Goal: Information Seeking & Learning: Learn about a topic

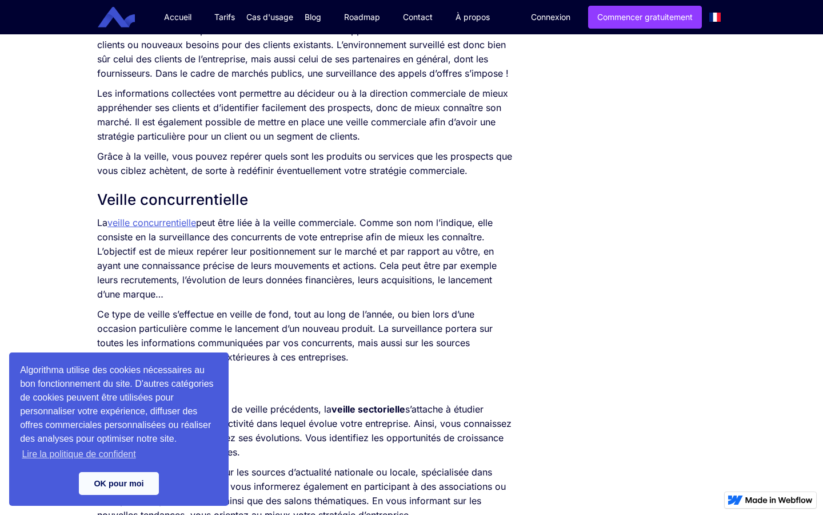
scroll to position [908, 0]
click at [139, 479] on link "OK pour moi" at bounding box center [119, 483] width 80 height 23
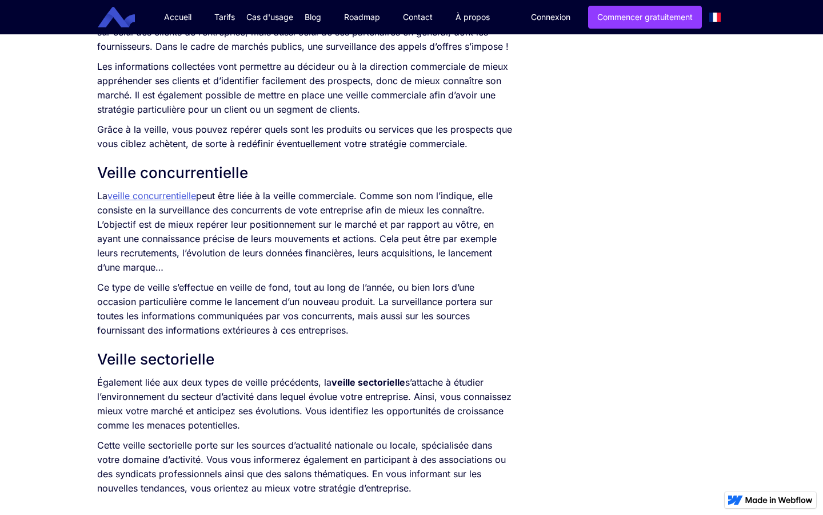
scroll to position [935, 0]
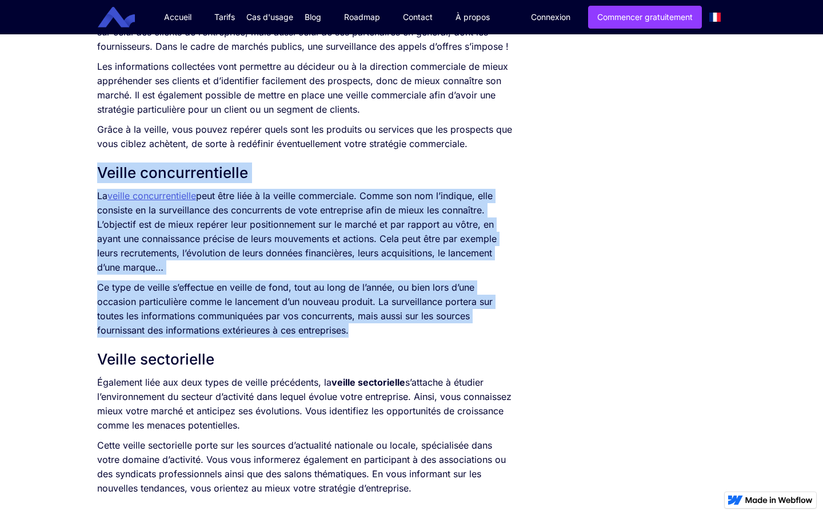
drag, startPoint x: 97, startPoint y: 172, endPoint x: 357, endPoint y: 336, distance: 307.6
click at [357, 336] on div "L’information représente un enjeu crucial pour une entreprise. Qu’elle soit int…" at bounding box center [305, 48] width 416 height 946
copy div "Veille concurrentielle La veille concurrentielle peut être liée à la veille com…"
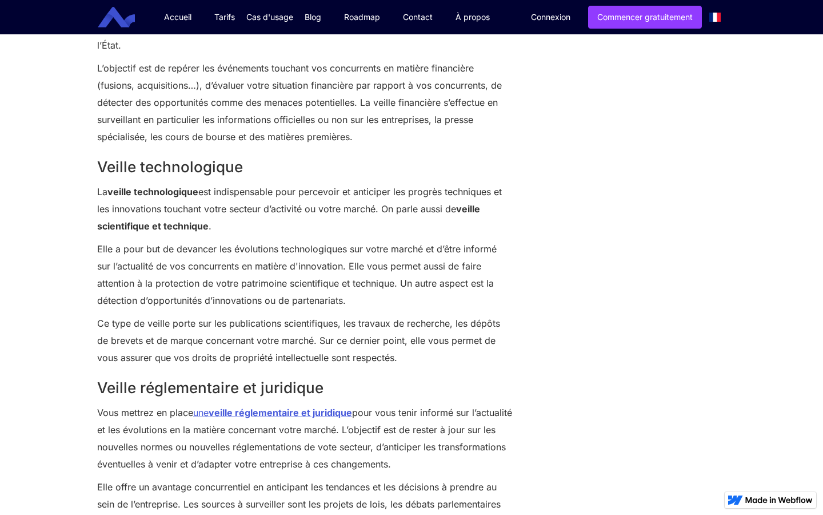
scroll to position [1527, 0]
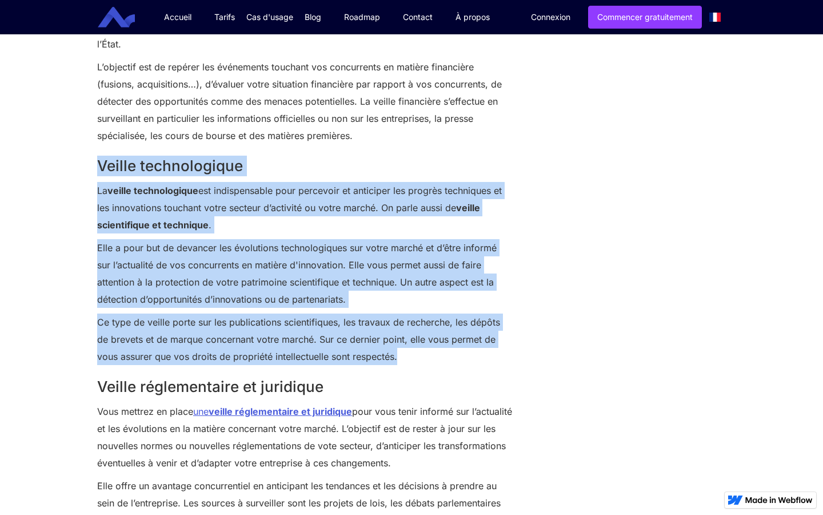
drag, startPoint x: 99, startPoint y: 161, endPoint x: 408, endPoint y: 355, distance: 365.3
click at [408, 355] on div "Veille financière La veille financière permet de suivre et d’évaluer l’actualit…" at bounding box center [305, 410] width 416 height 963
copy div "Veille technologique La veille technologique est indispensable pour percevoir e…"
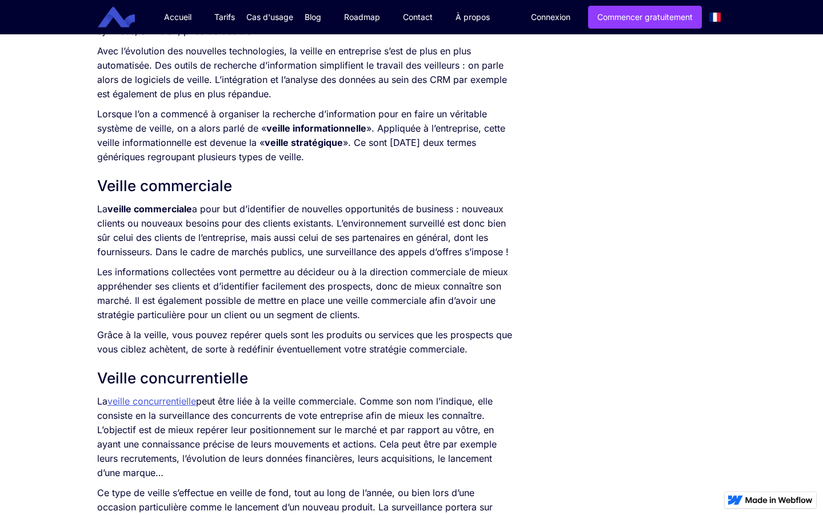
scroll to position [722, 0]
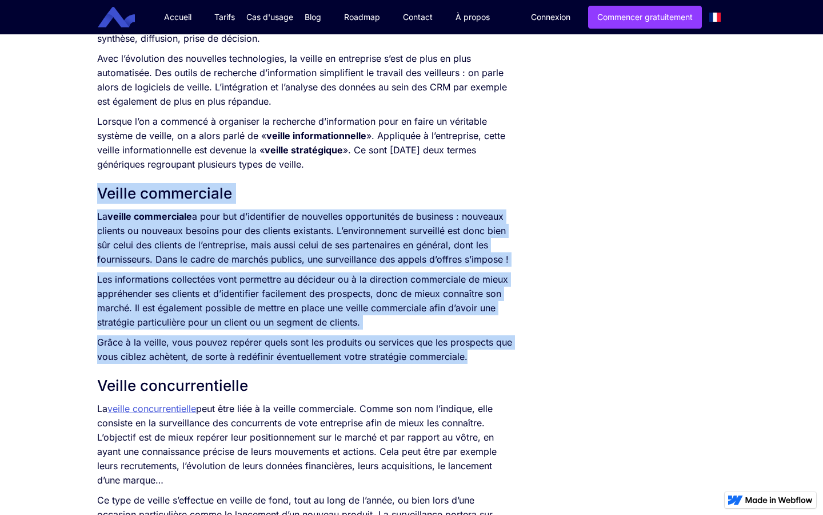
drag, startPoint x: 101, startPoint y: 193, endPoint x: 473, endPoint y: 360, distance: 408.5
click at [473, 360] on div "L’information représente un enjeu crucial pour une entreprise. Qu’elle soit int…" at bounding box center [305, 261] width 416 height 946
copy div "Veille commerciale La veille commerciale a pour but d’identifier de nouvelles o…"
